Goal: Transaction & Acquisition: Purchase product/service

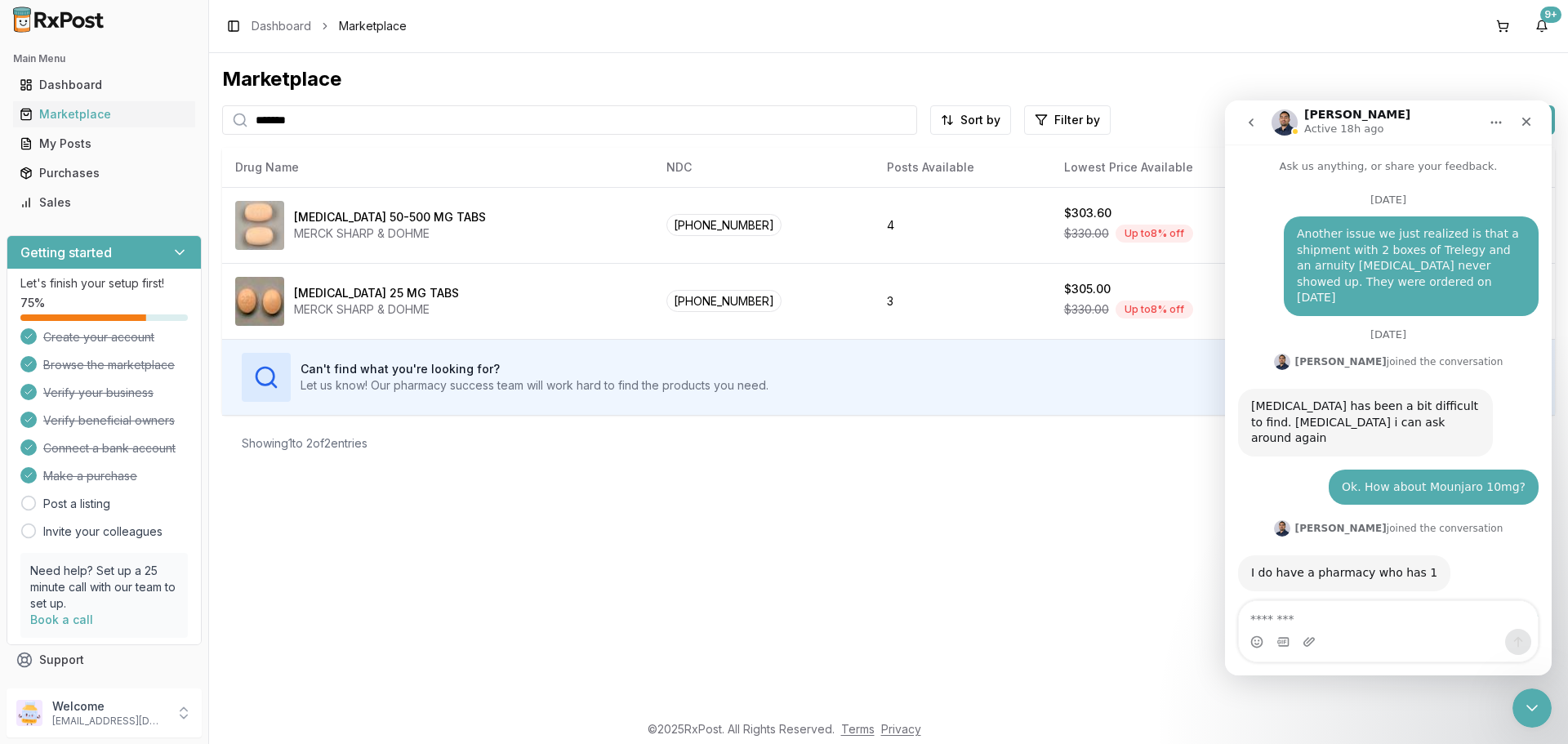
scroll to position [12113, 0]
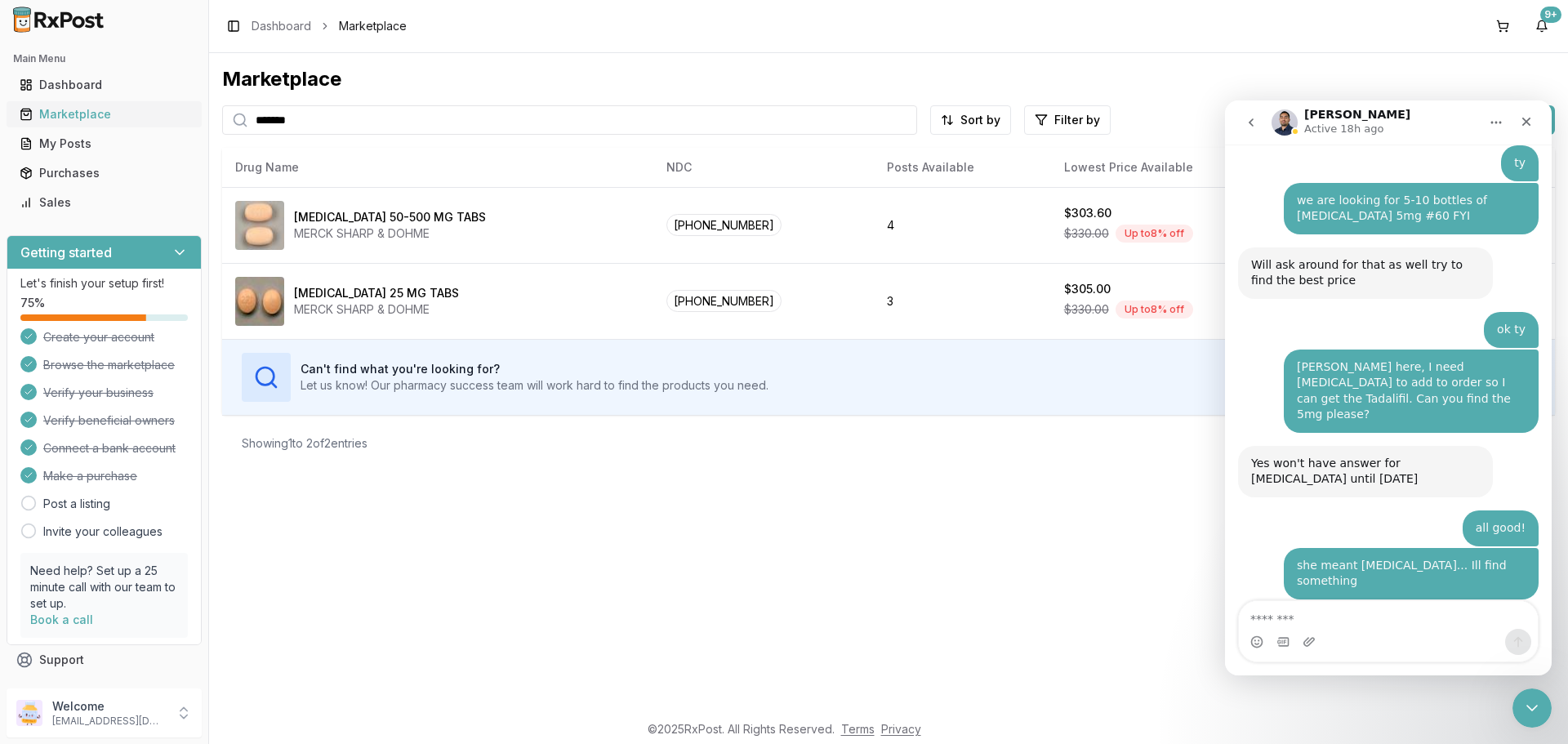
click at [66, 107] on div "Marketplace" at bounding box center [105, 115] width 169 height 16
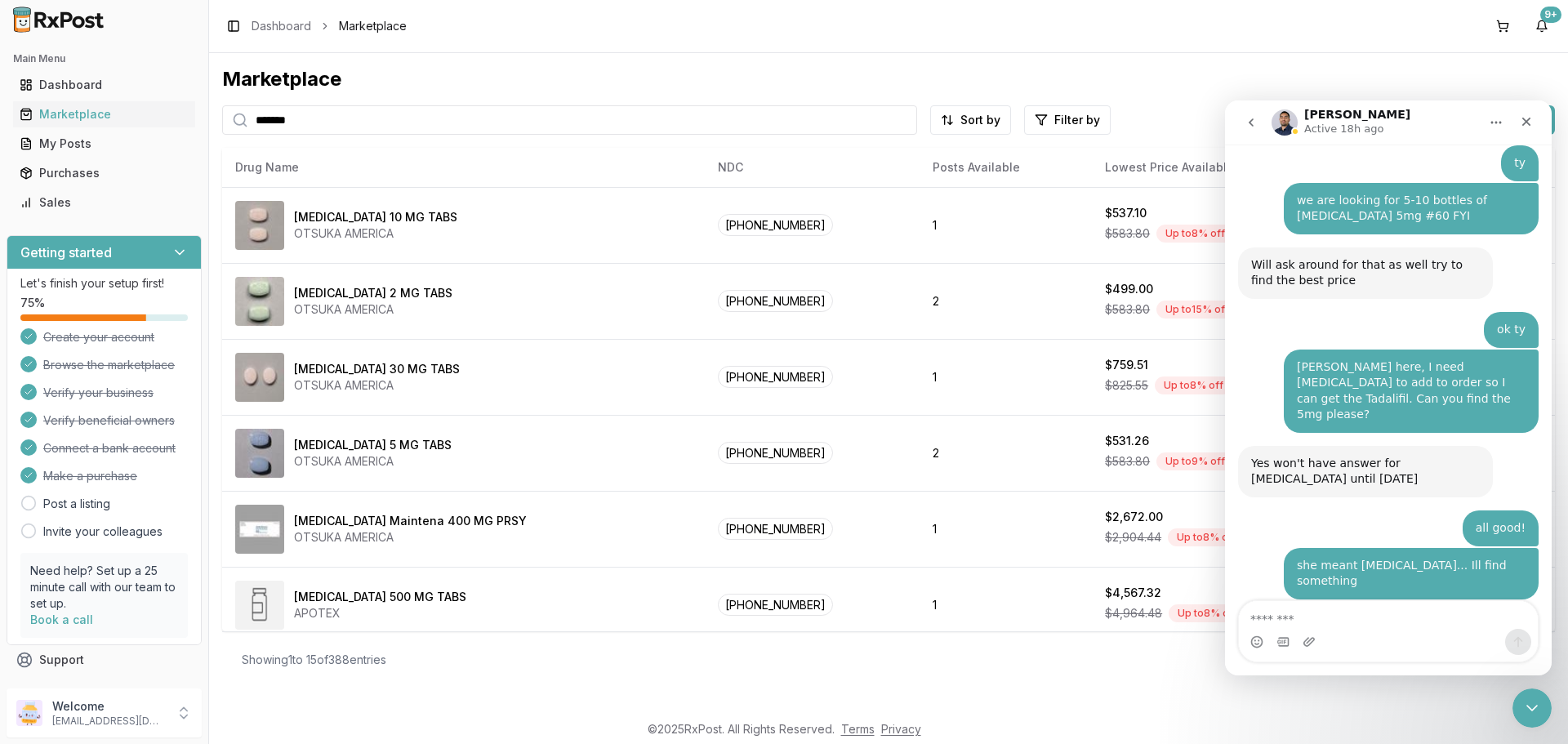
click at [317, 116] on input "*******" at bounding box center [569, 120] width 695 height 29
type input "*"
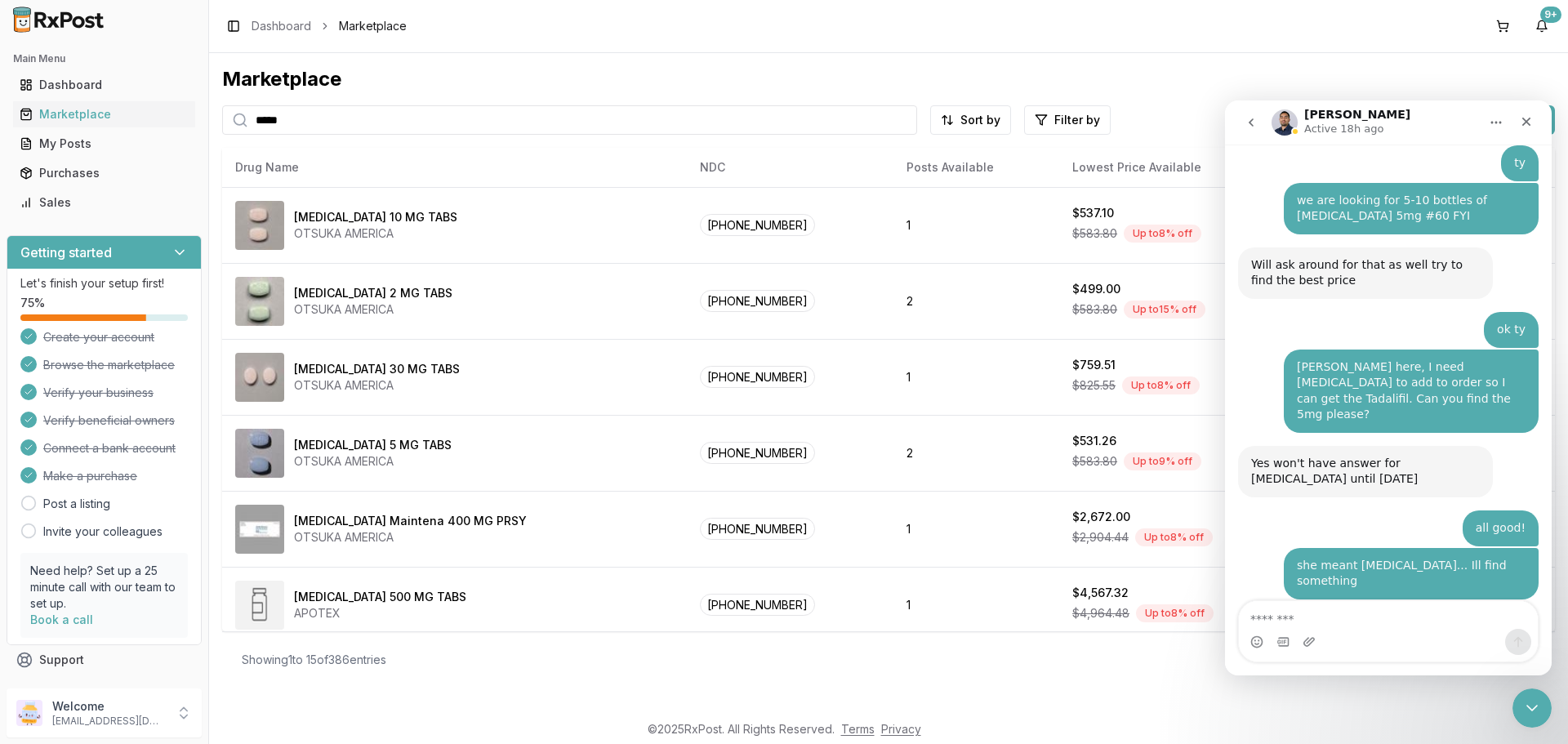
click at [312, 119] on input "*****" at bounding box center [569, 120] width 695 height 29
type input "*******"
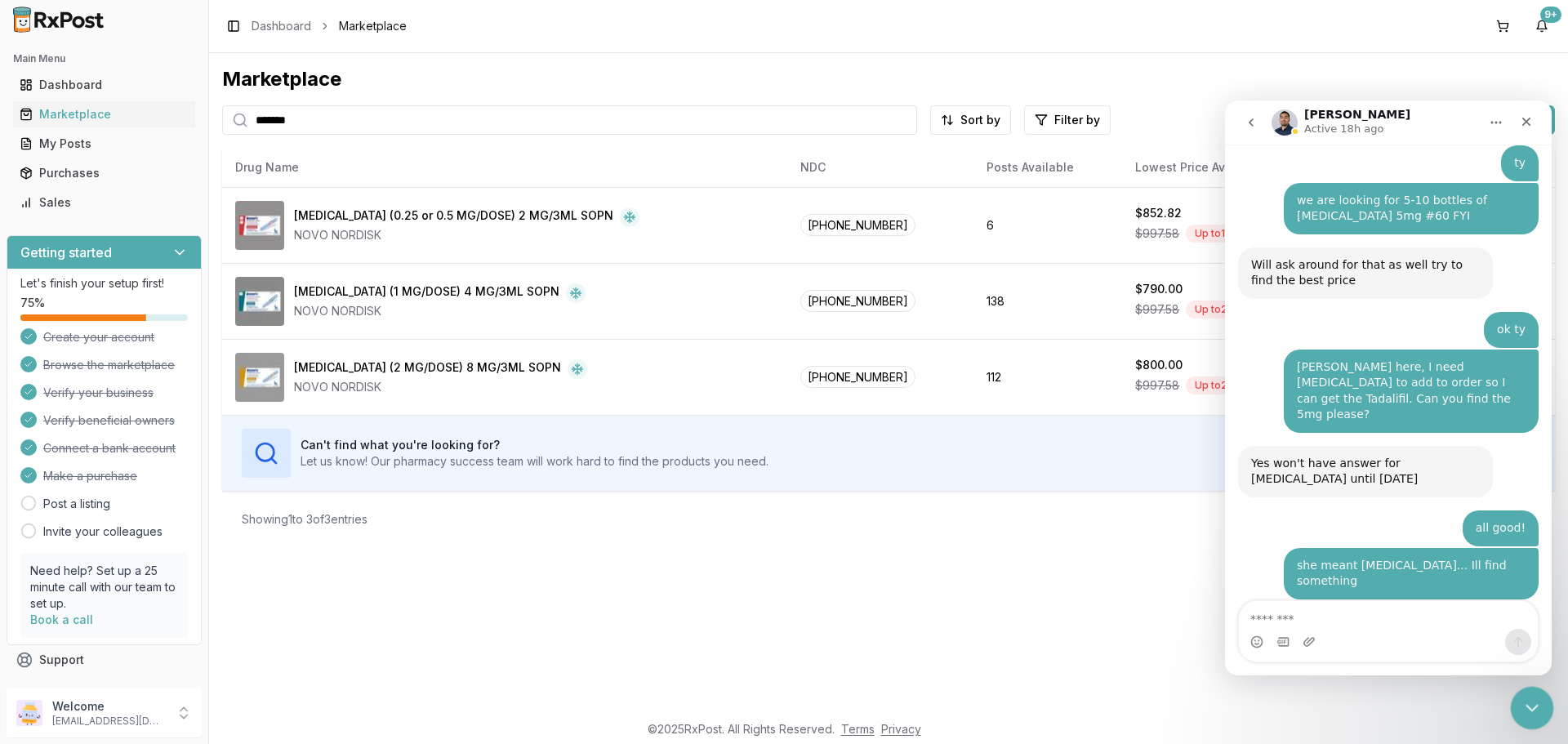
click at [1532, 707] on icon "Close Intercom Messenger" at bounding box center [1530, 706] width 20 height 20
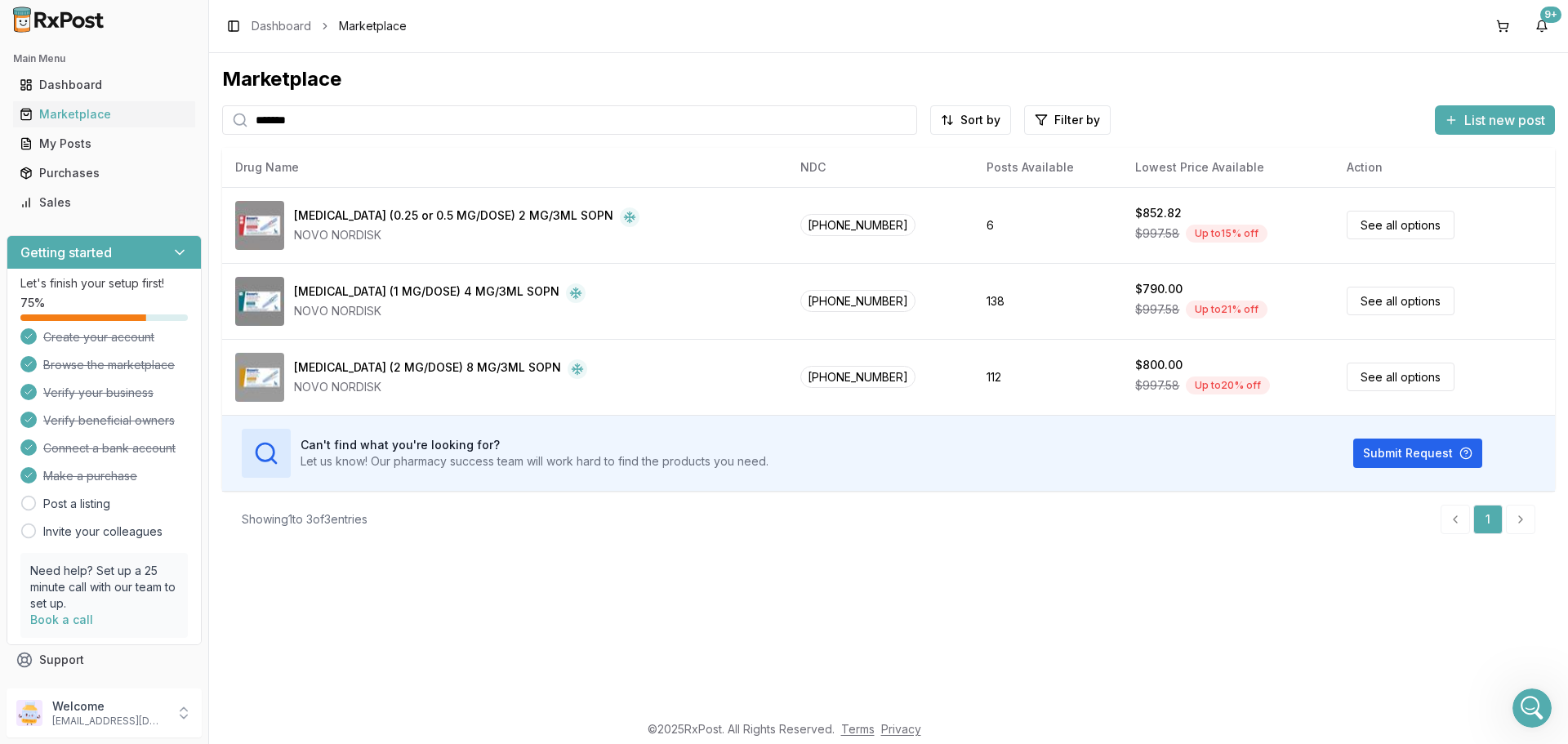
scroll to position [12113, 0]
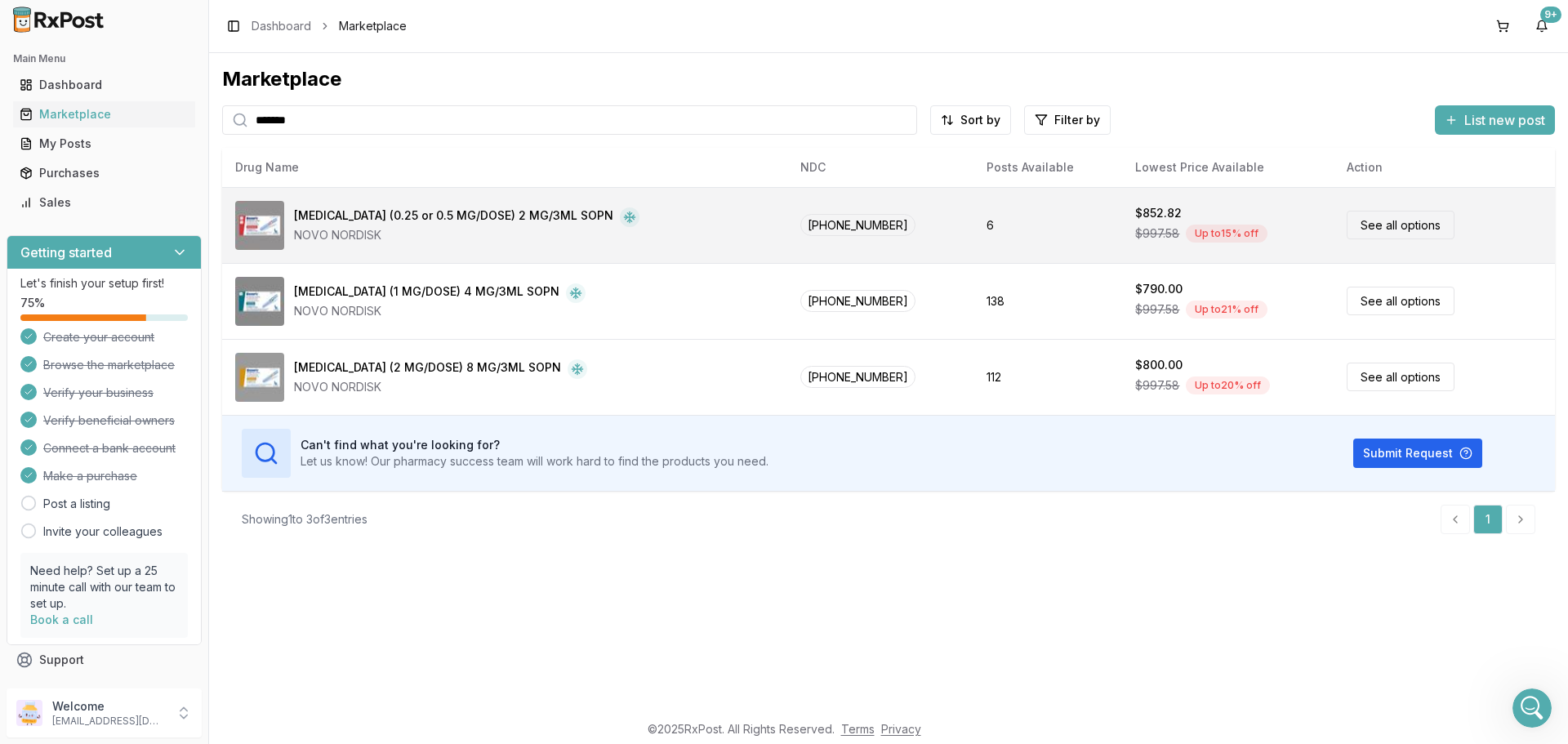
click at [1378, 226] on link "See all options" at bounding box center [1400, 224] width 107 height 28
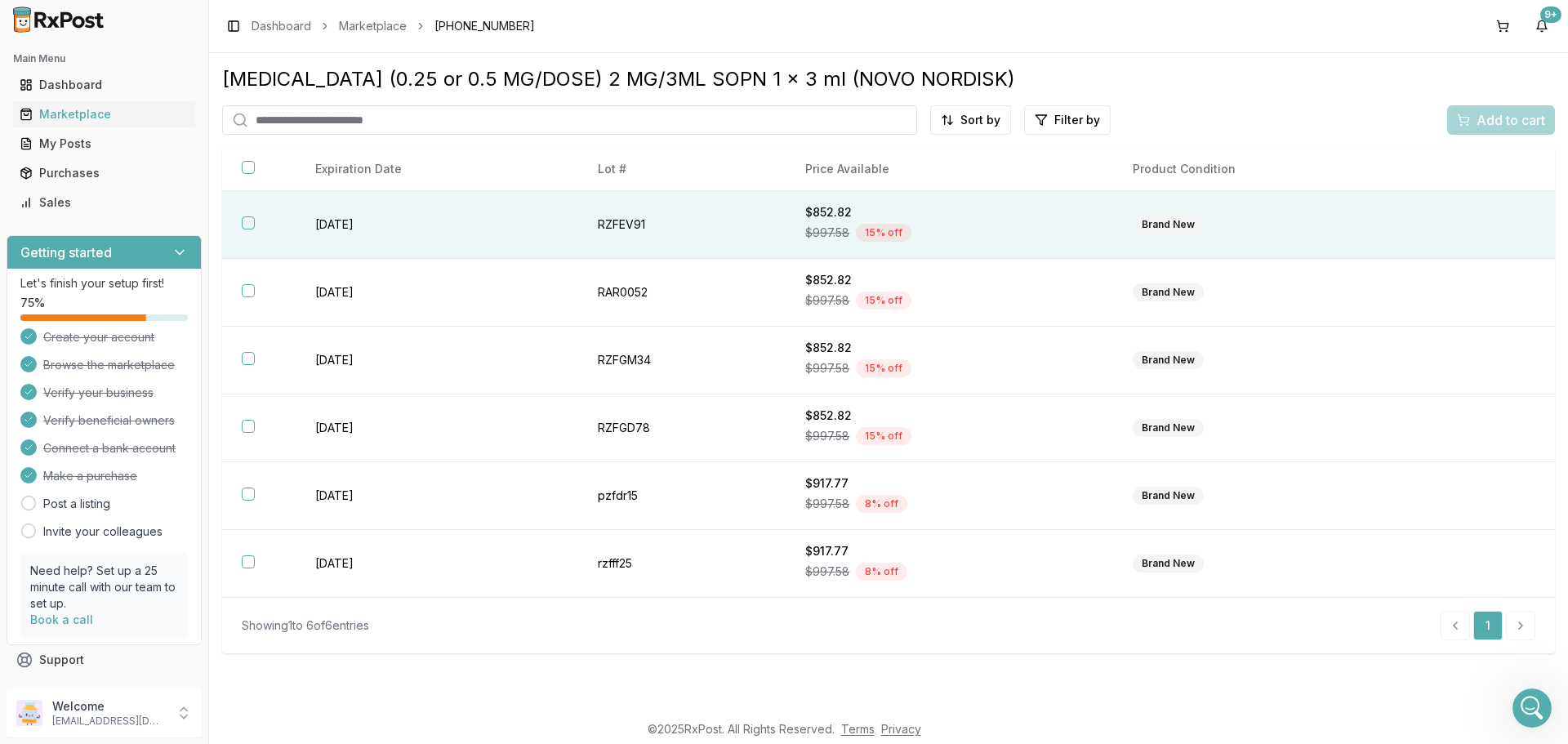
click at [253, 220] on button "button" at bounding box center [248, 223] width 13 height 13
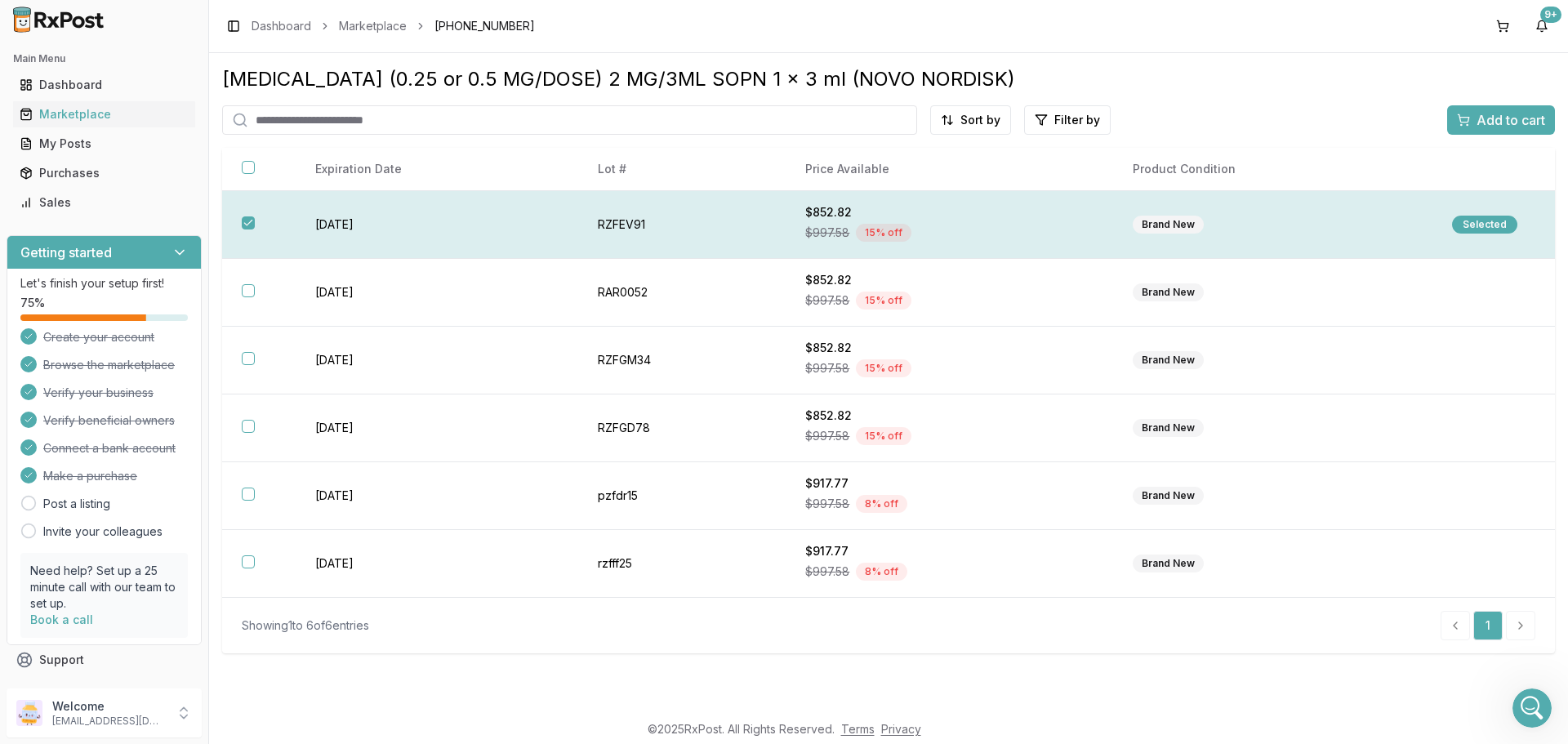
click at [249, 224] on button "button" at bounding box center [248, 223] width 13 height 13
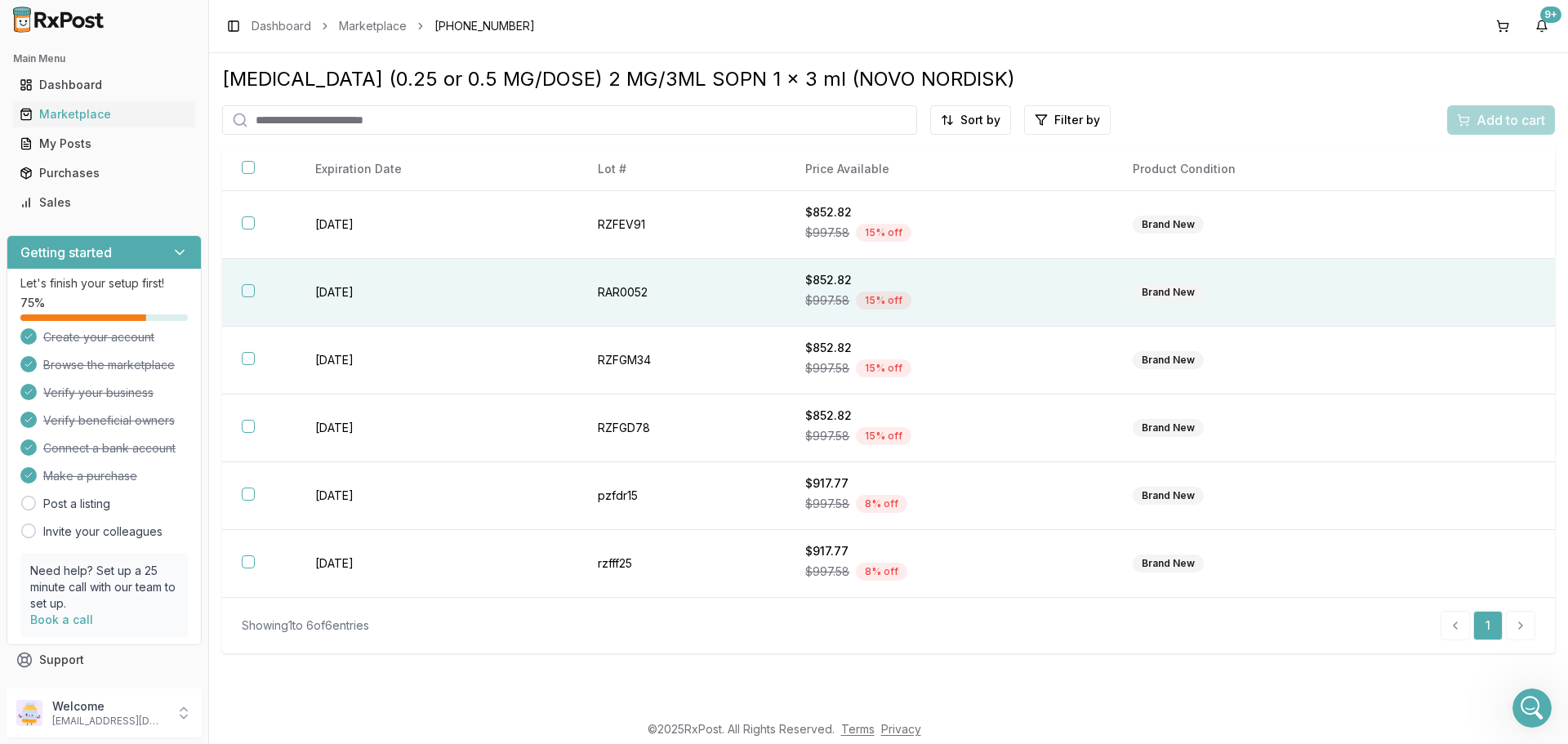
click at [248, 290] on button "button" at bounding box center [248, 290] width 13 height 13
click at [1492, 116] on span "Add to cart" at bounding box center [1511, 120] width 68 height 20
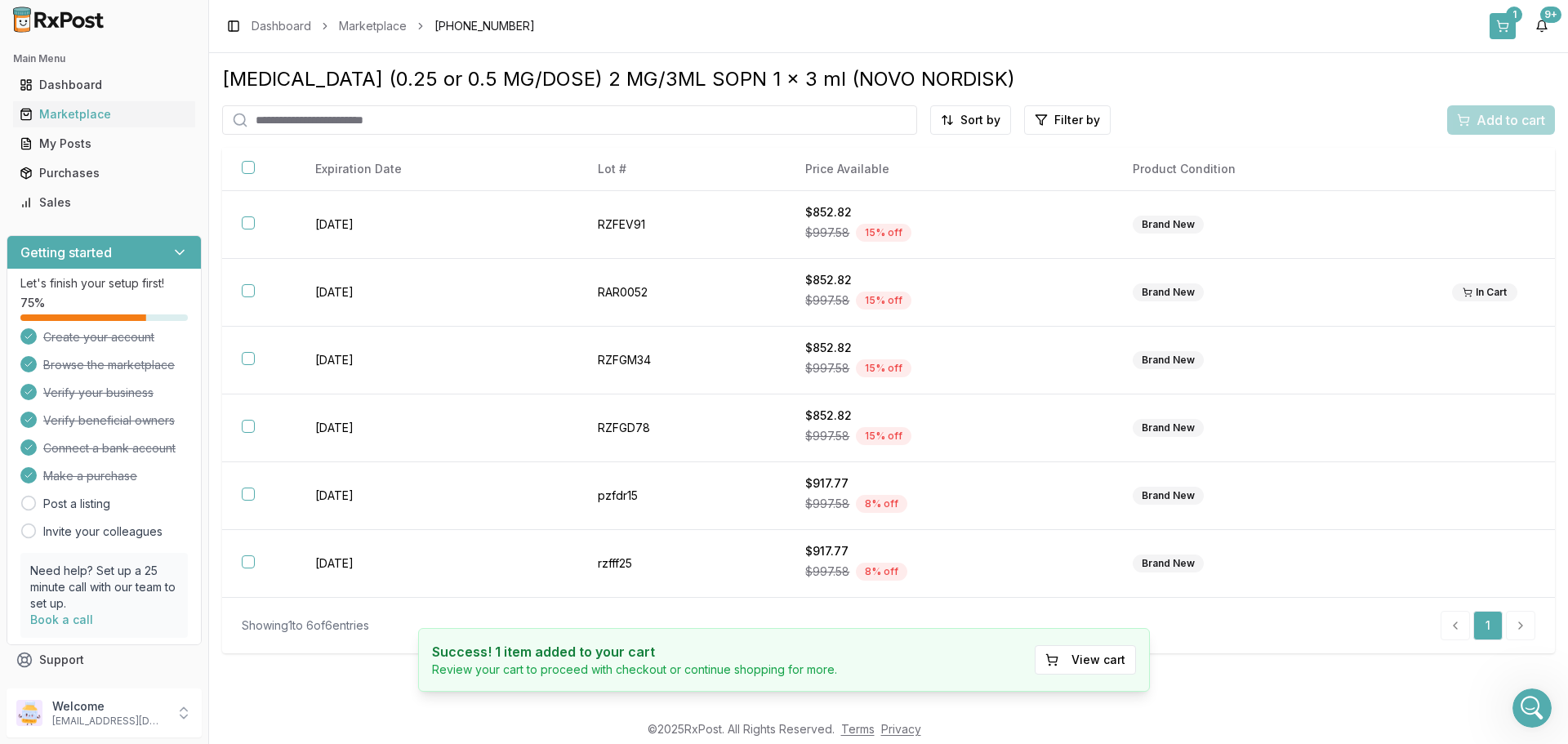
click at [1504, 26] on button "1" at bounding box center [1502, 25] width 26 height 26
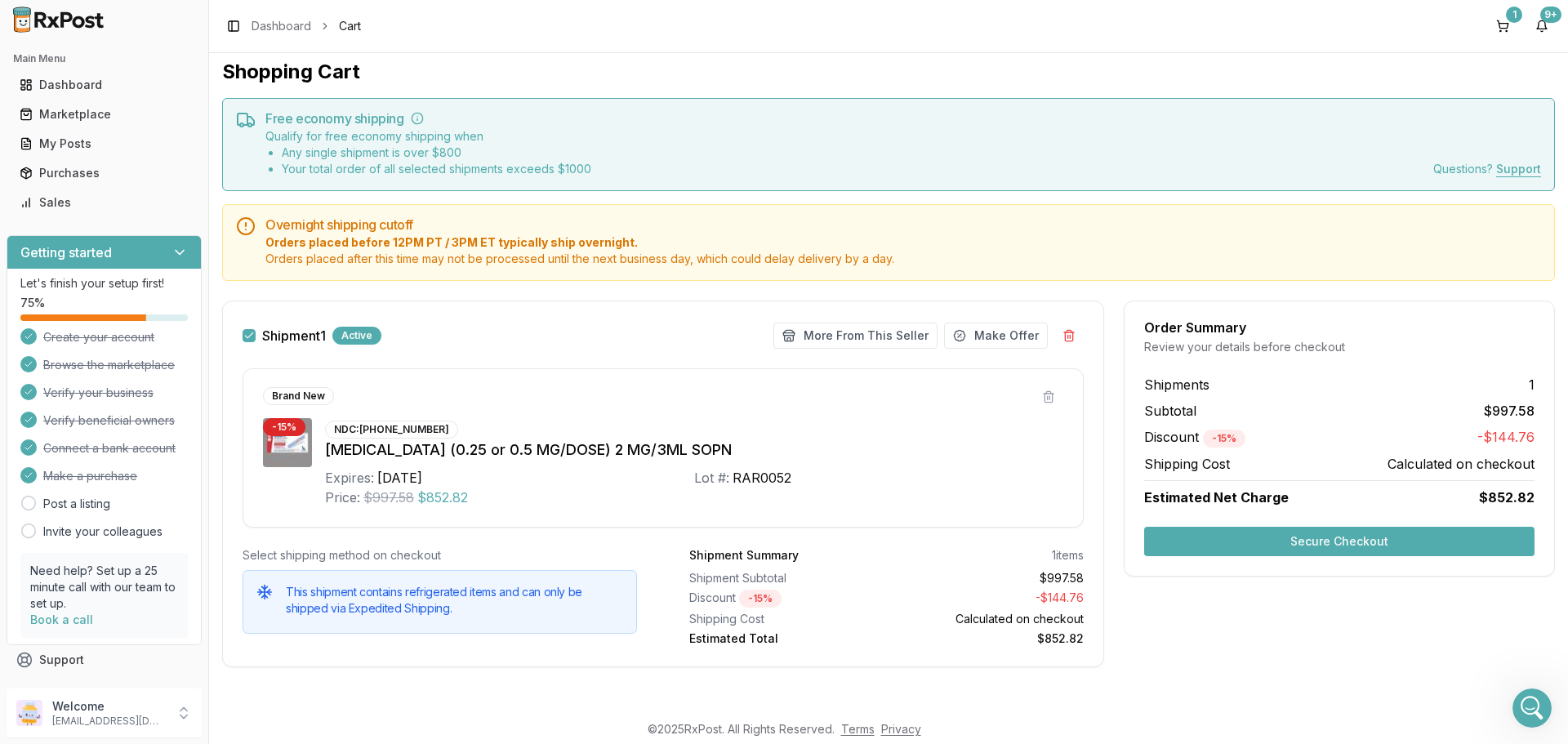
scroll to position [9, 0]
click at [1316, 542] on button "Secure Checkout" at bounding box center [1339, 540] width 391 height 29
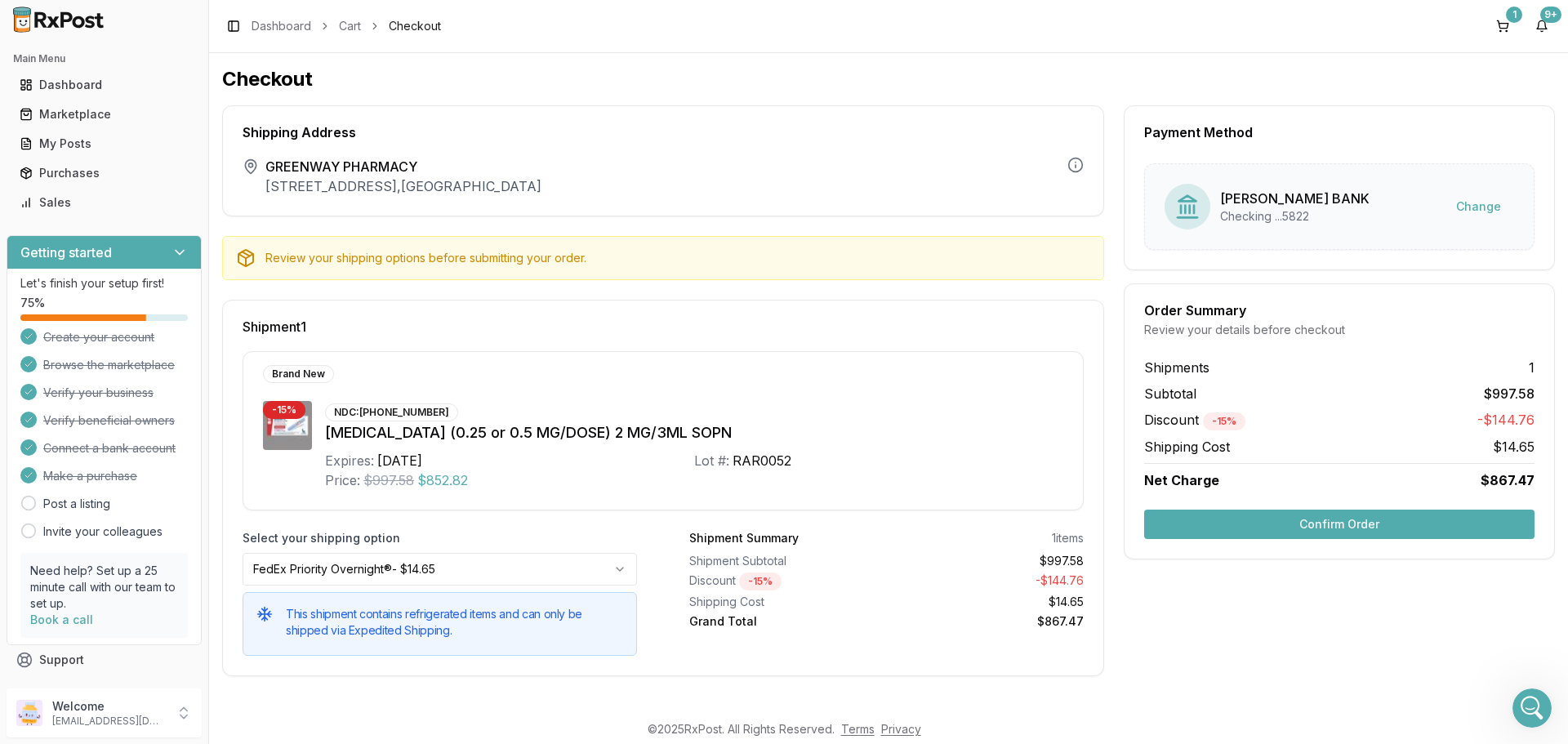
click at [1319, 525] on button "Confirm Order" at bounding box center [1339, 525] width 391 height 29
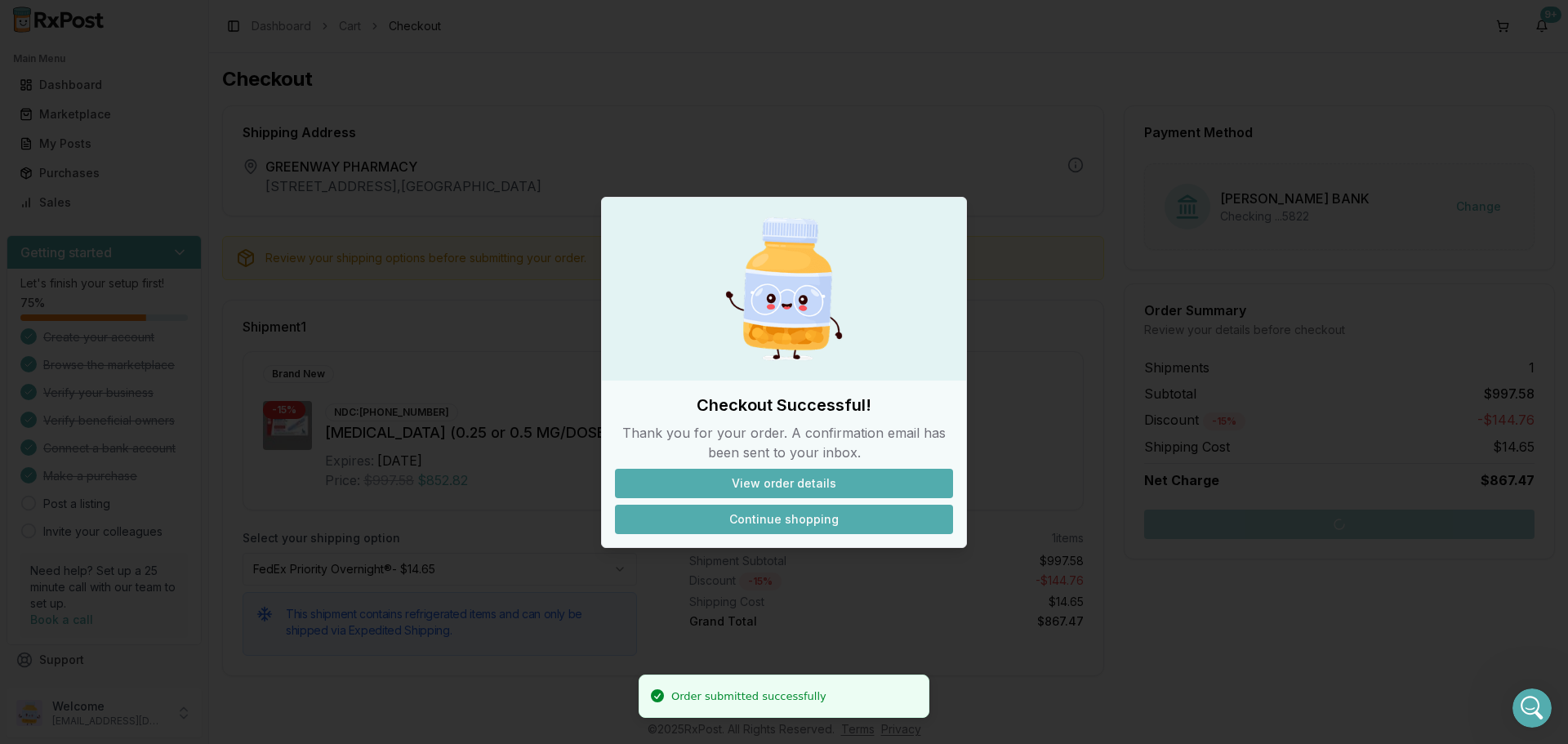
click at [767, 524] on button "Continue shopping" at bounding box center [783, 519] width 338 height 29
